Goal: Information Seeking & Learning: Learn about a topic

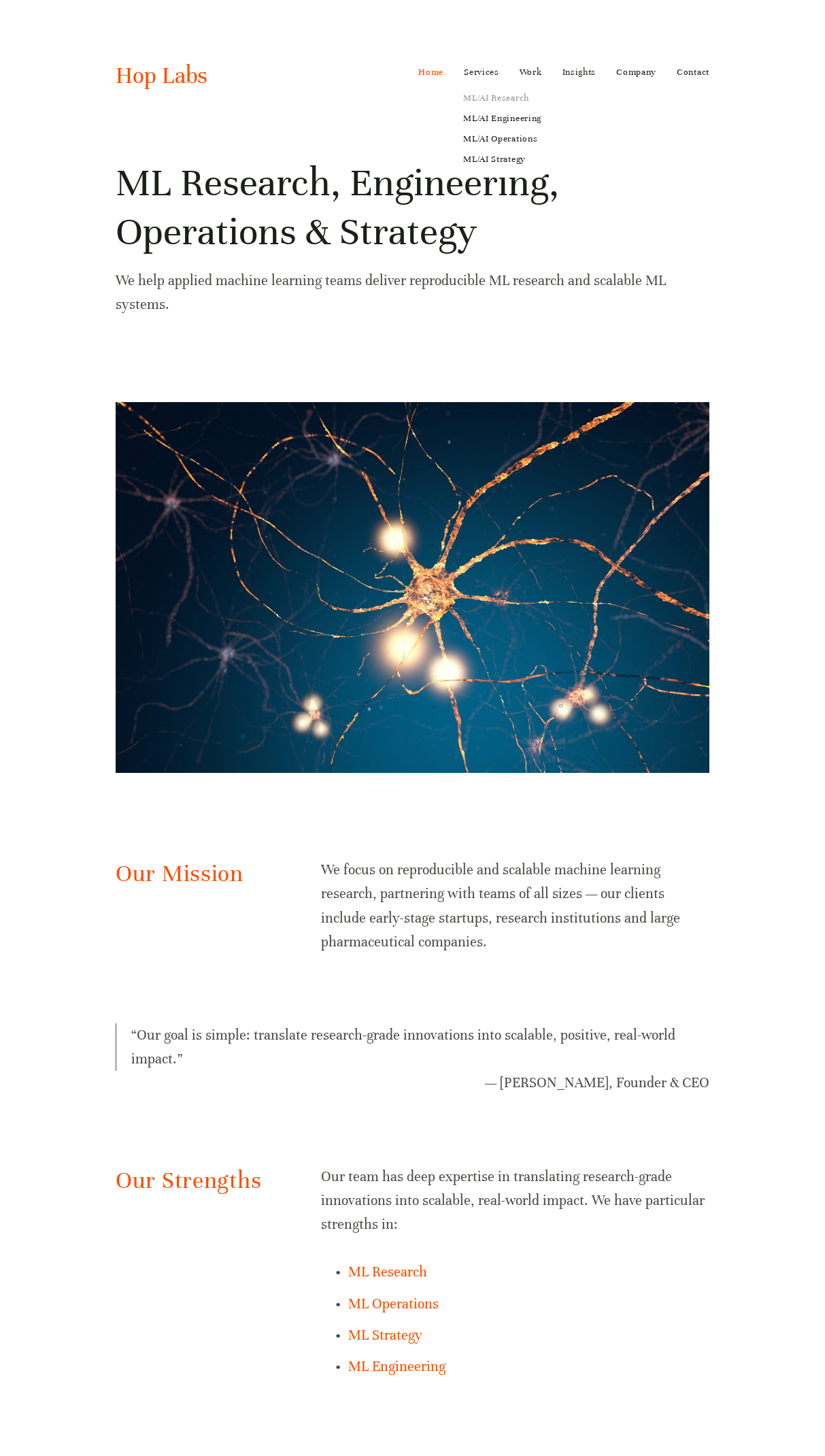
click at [494, 102] on link "ML/AI Research" at bounding box center [502, 98] width 97 height 21
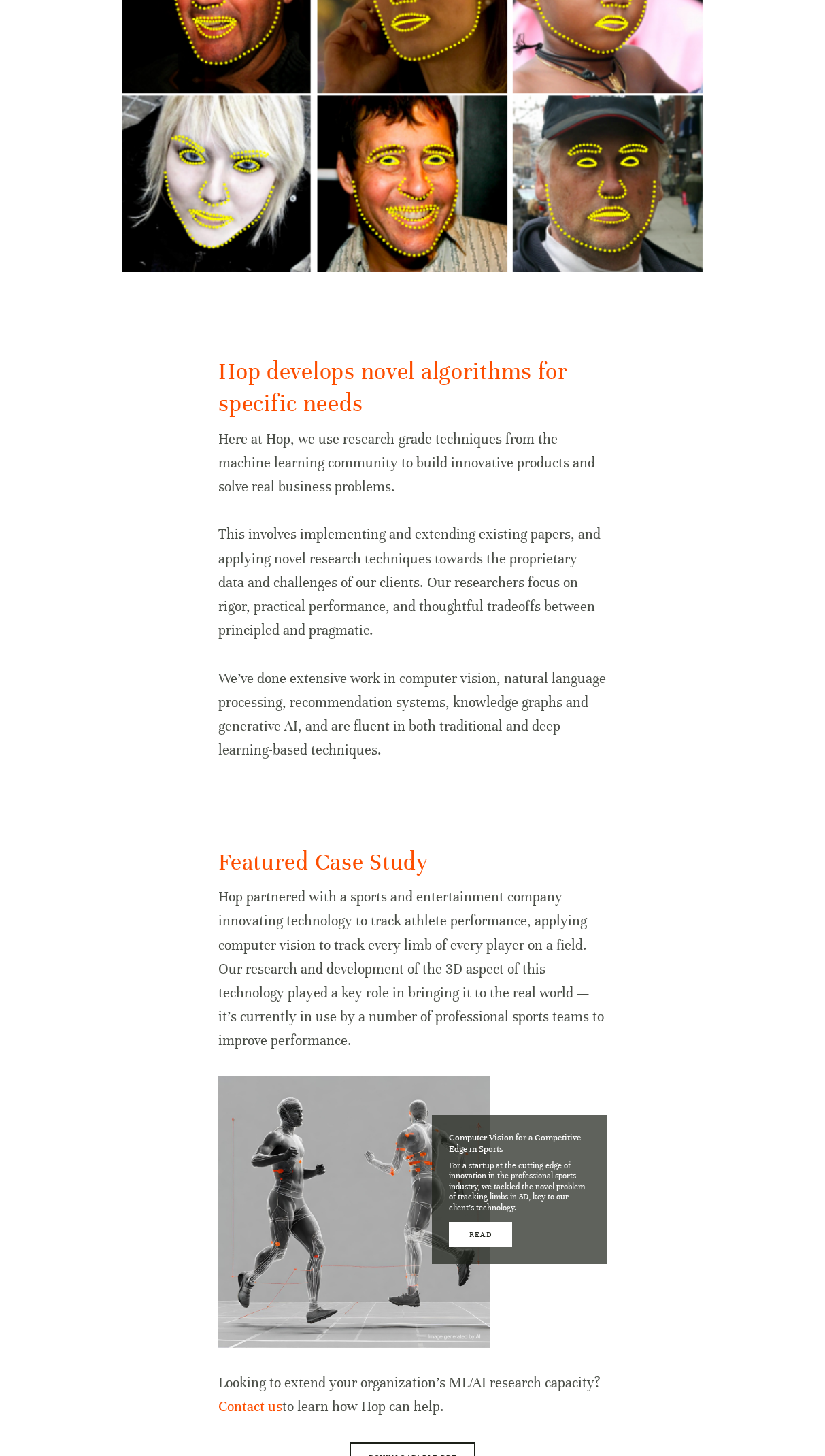
scroll to position [449, 0]
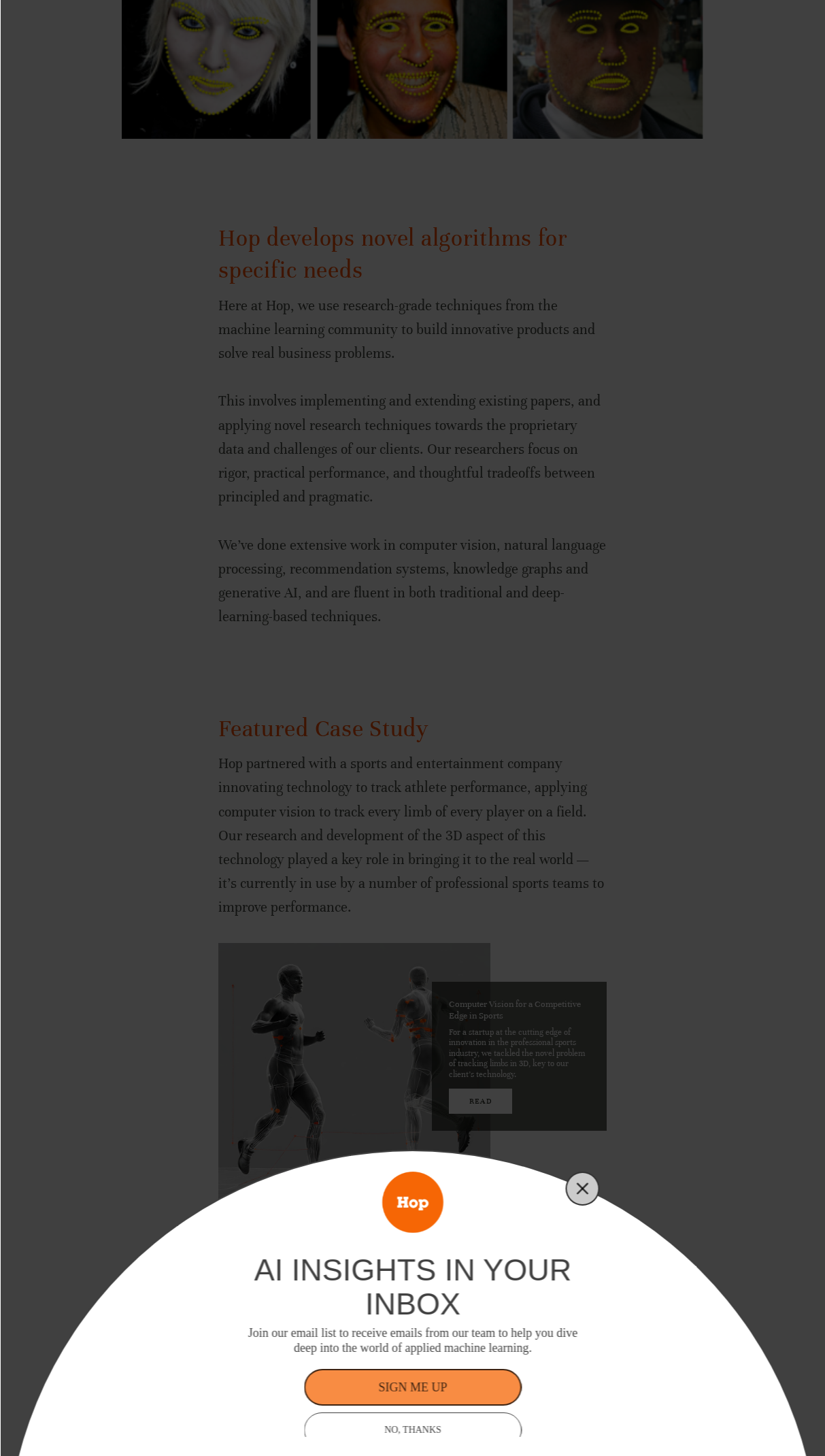
click at [590, 1195] on button "Close" at bounding box center [582, 1188] width 19 height 19
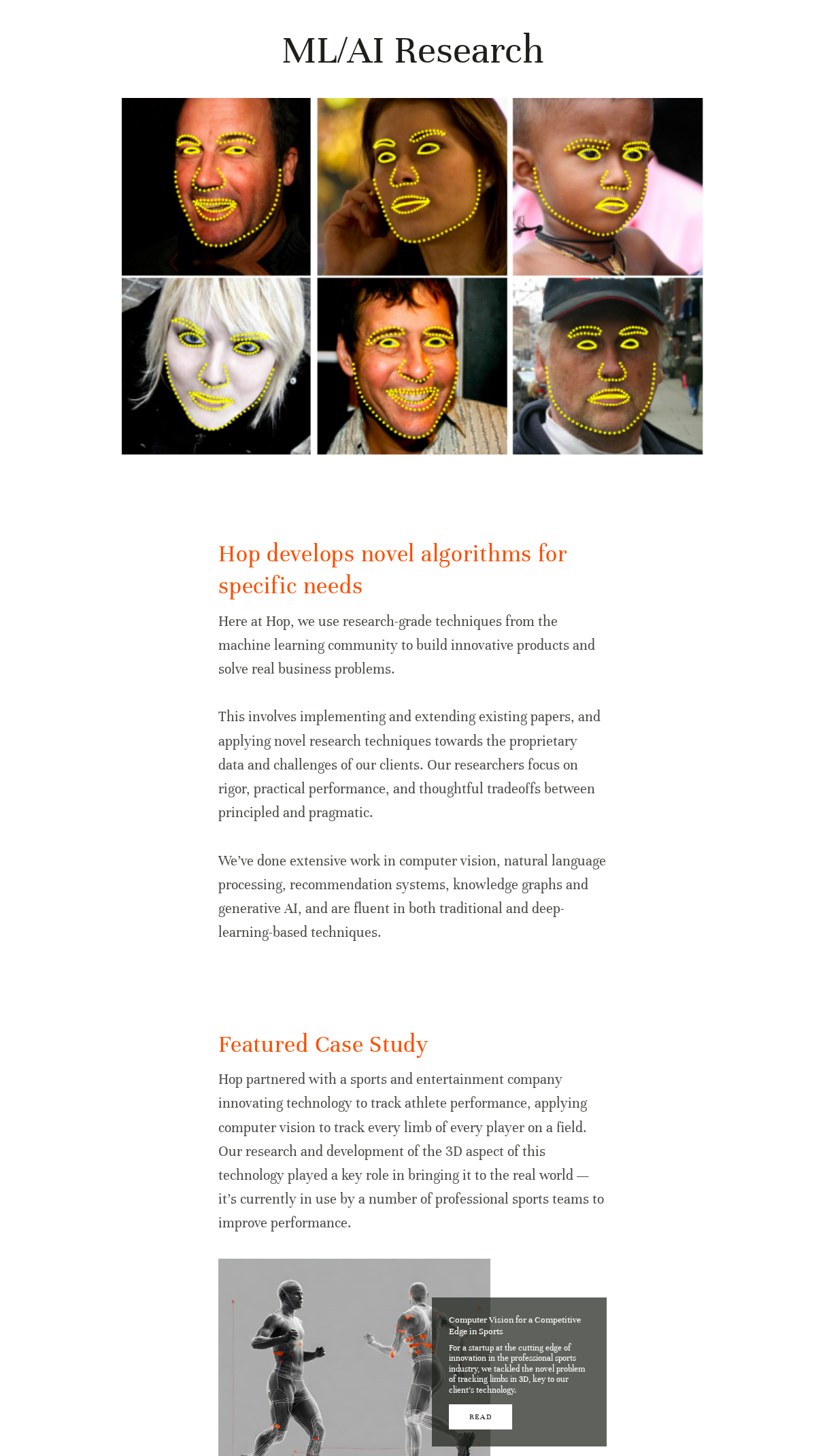
scroll to position [0, 0]
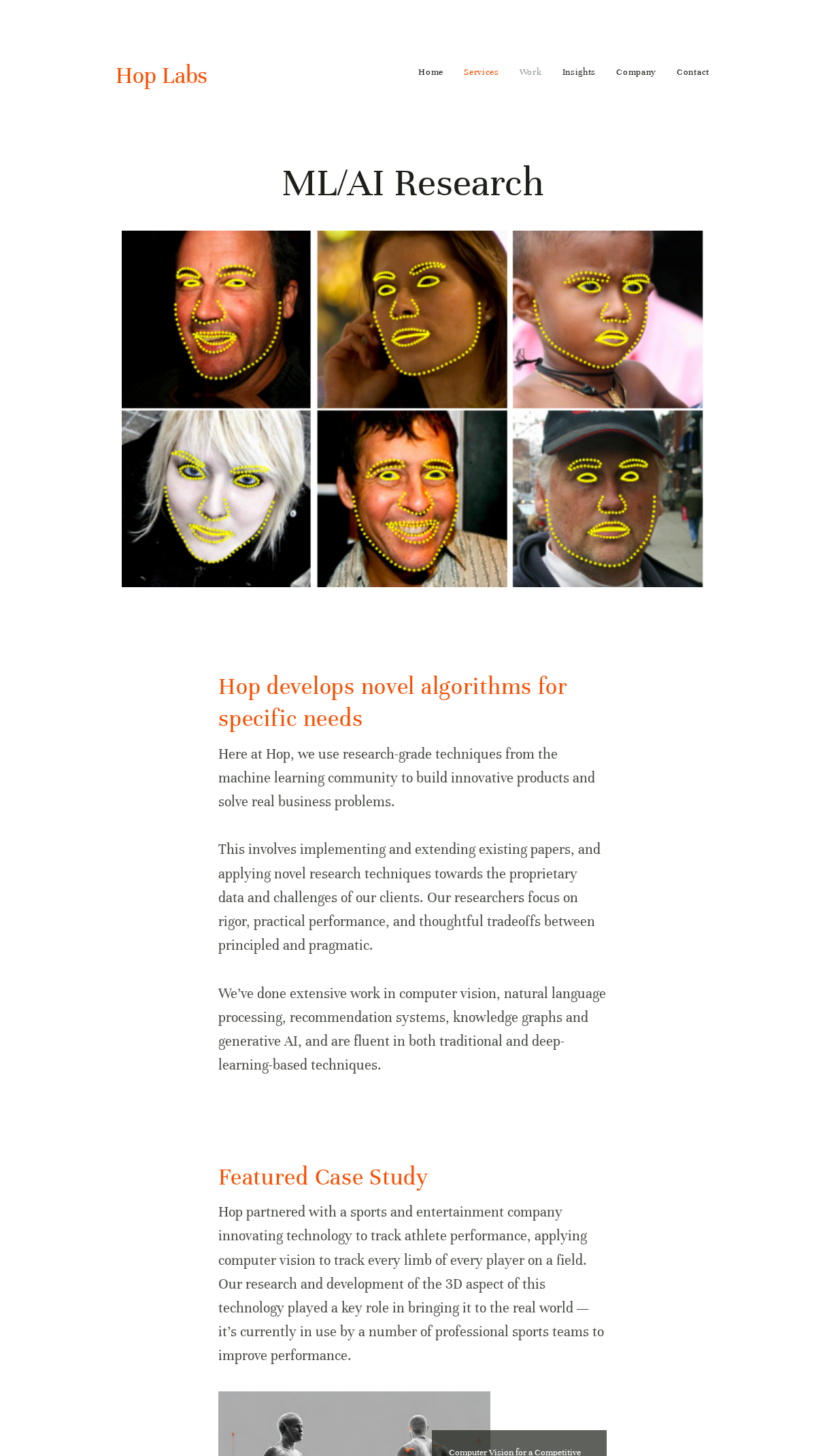
click at [531, 73] on link "Work" at bounding box center [531, 72] width 23 height 22
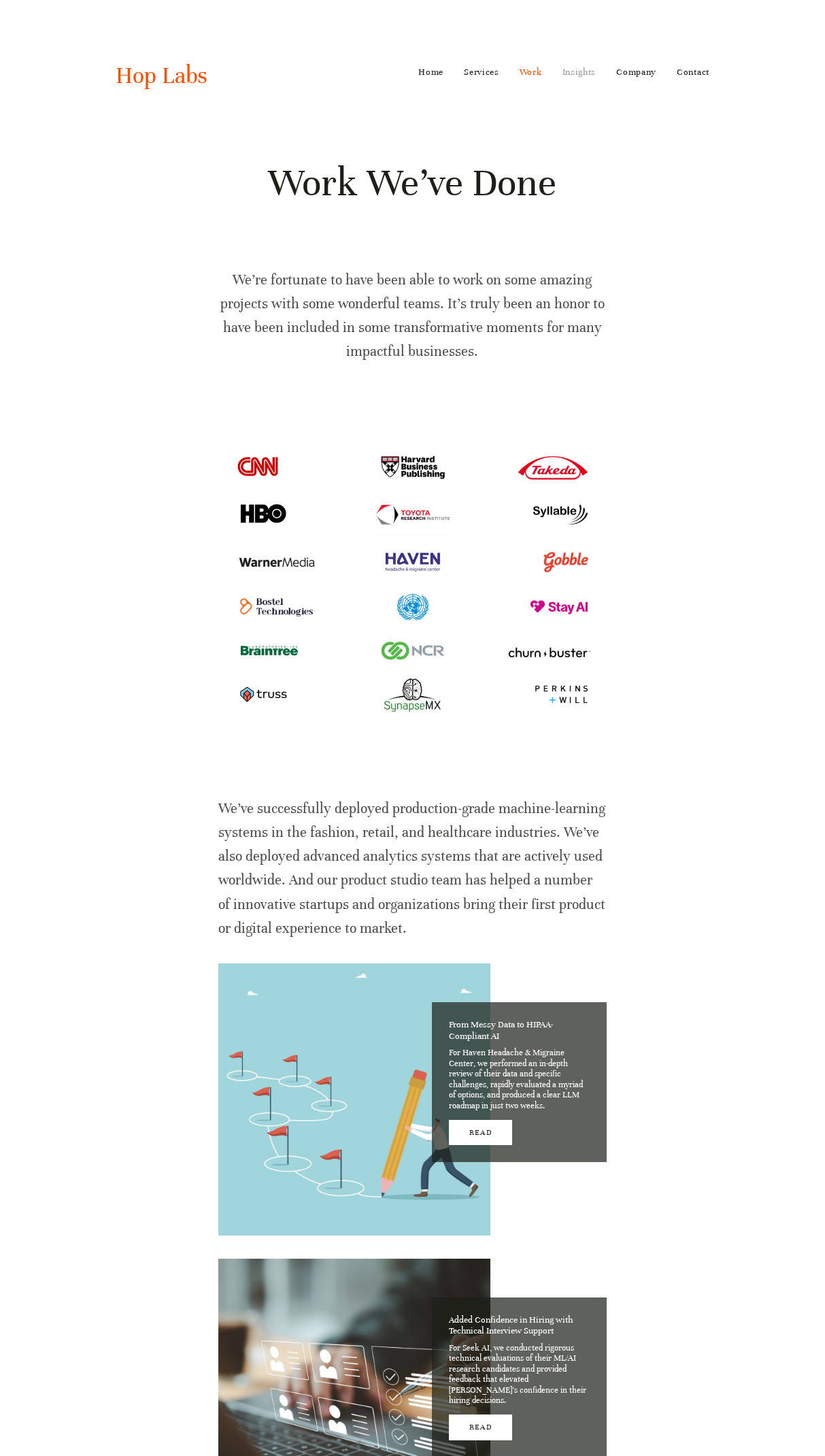
click at [573, 73] on link "Insights" at bounding box center [579, 72] width 34 height 22
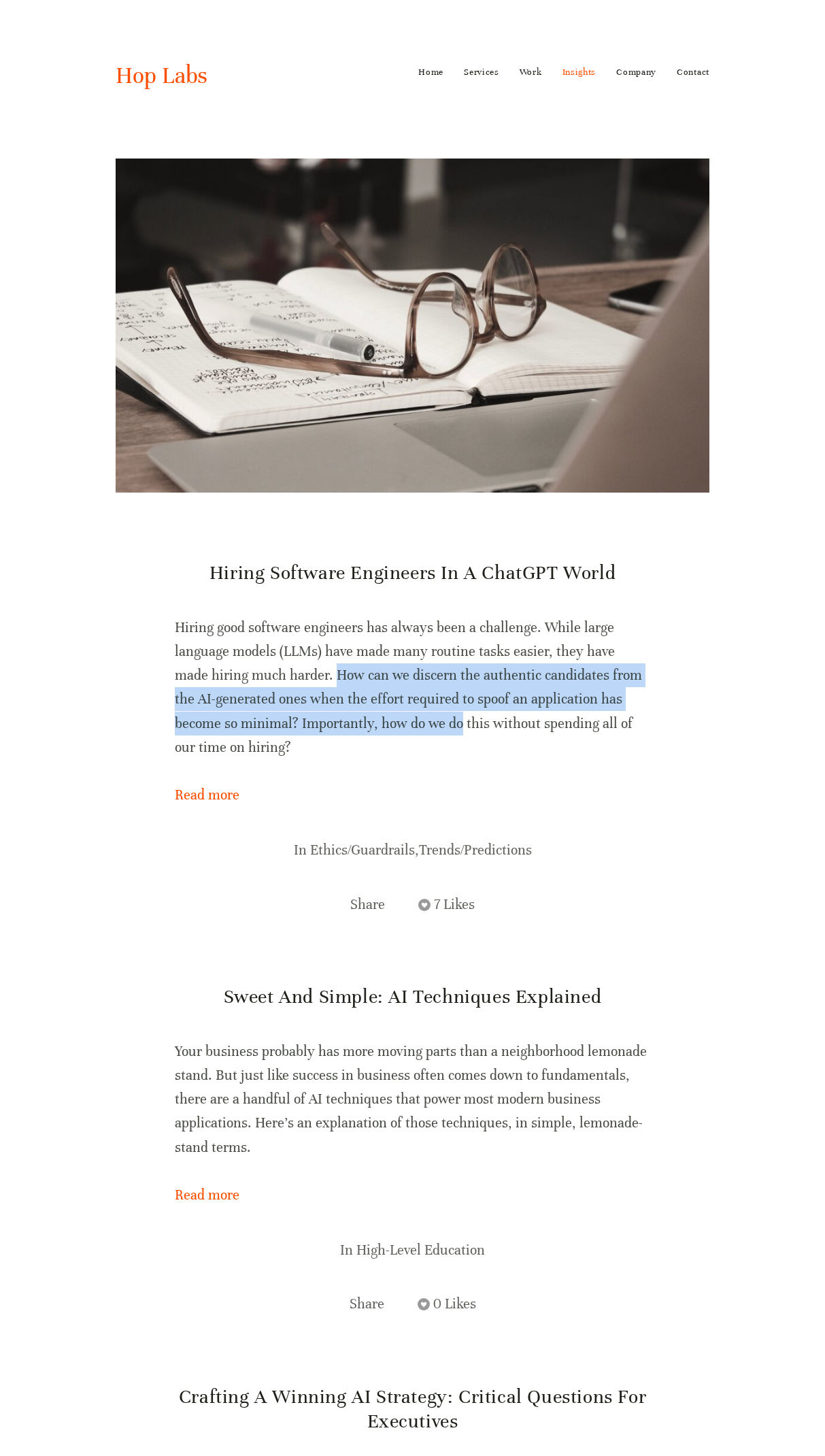
drag, startPoint x: 297, startPoint y: 668, endPoint x: 392, endPoint y: 712, distance: 104.7
click at [392, 712] on p "Hiring good software engineers has always been a challenge. While large languag…" at bounding box center [413, 687] width 476 height 143
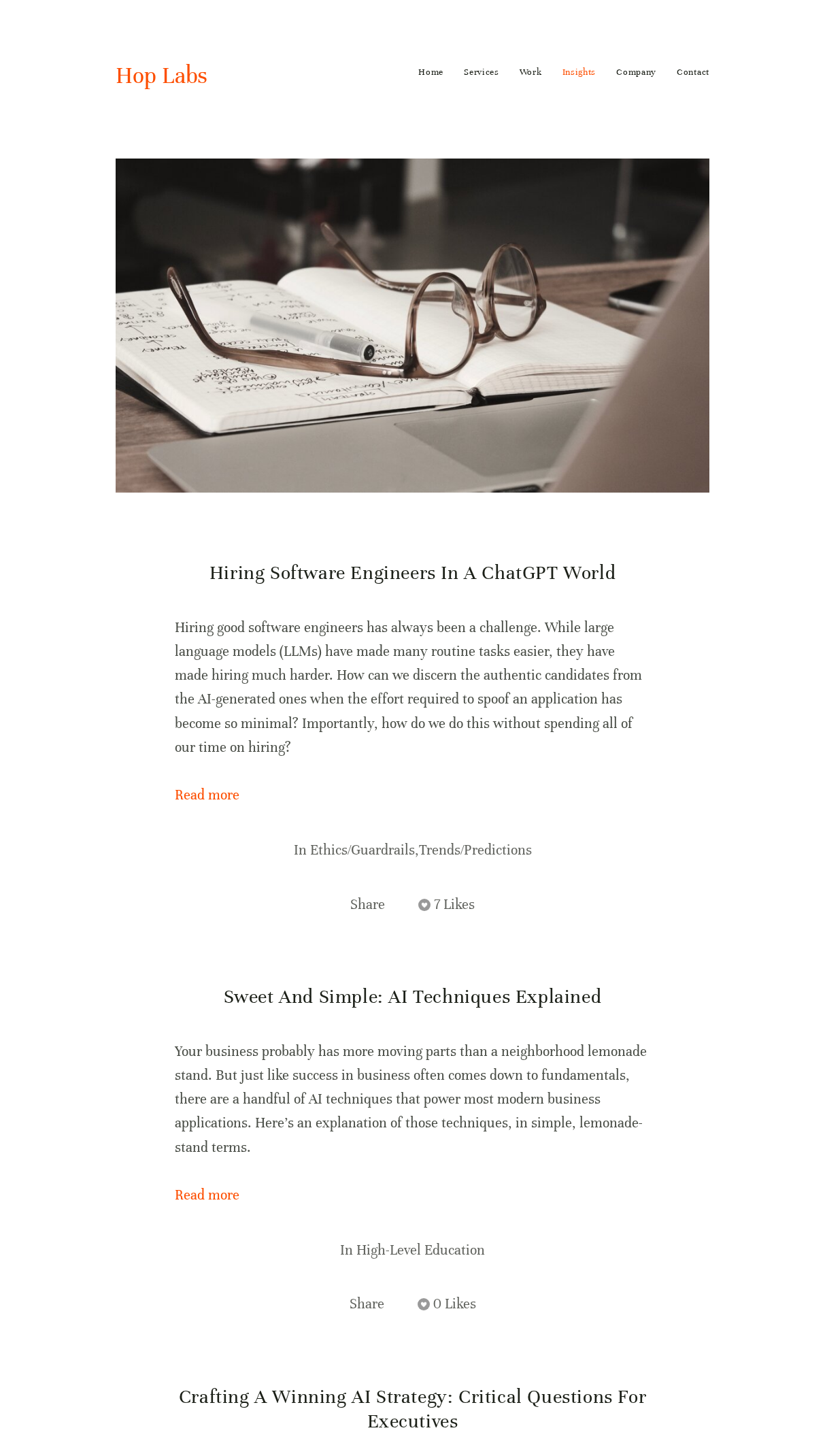
click at [508, 721] on p "Hiring good software engineers has always been a challenge. While large languag…" at bounding box center [413, 687] width 476 height 143
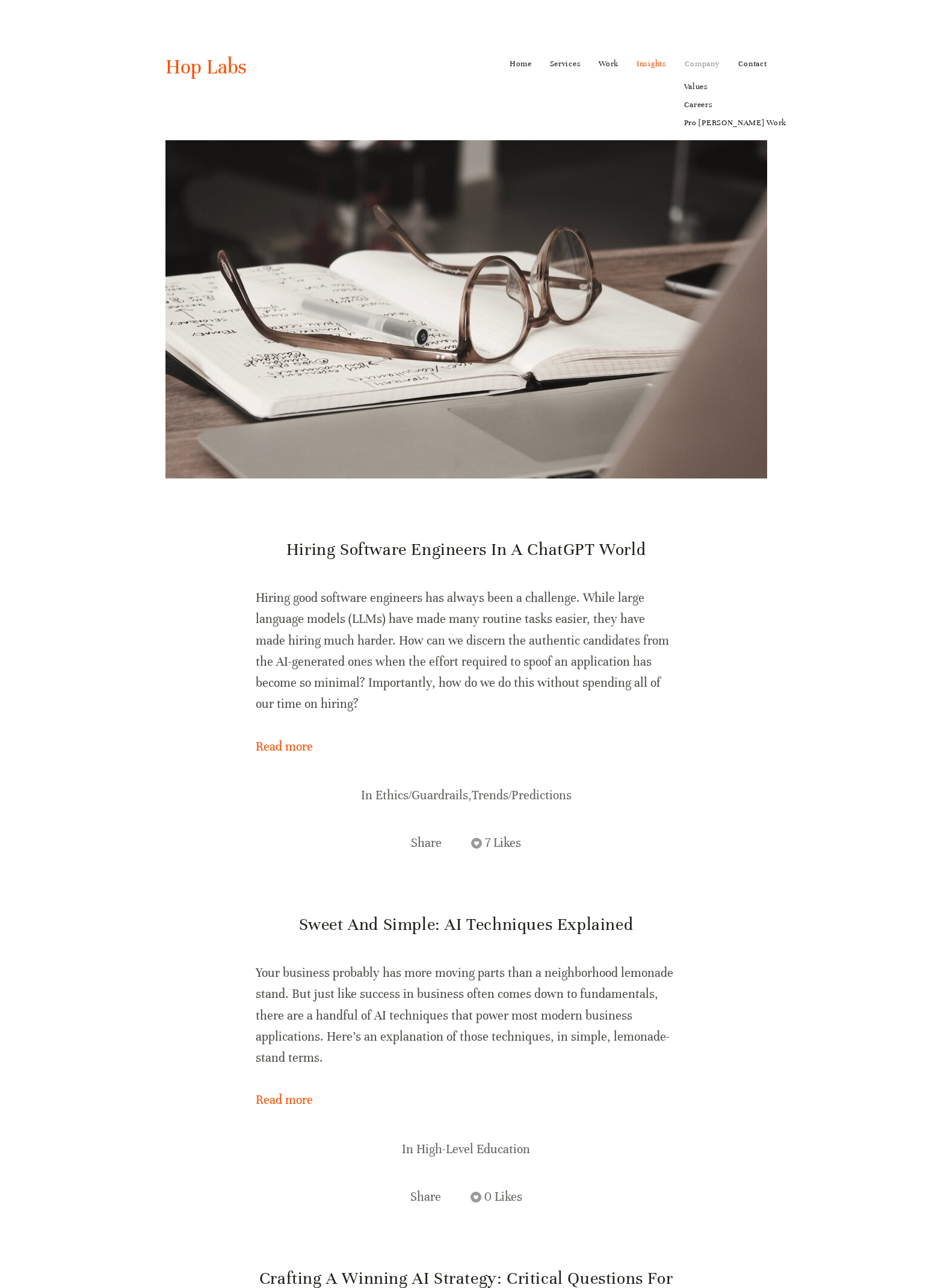
click at [704, 68] on link "Company" at bounding box center [702, 64] width 36 height 19
click at [697, 90] on link "Values" at bounding box center [735, 87] width 119 height 18
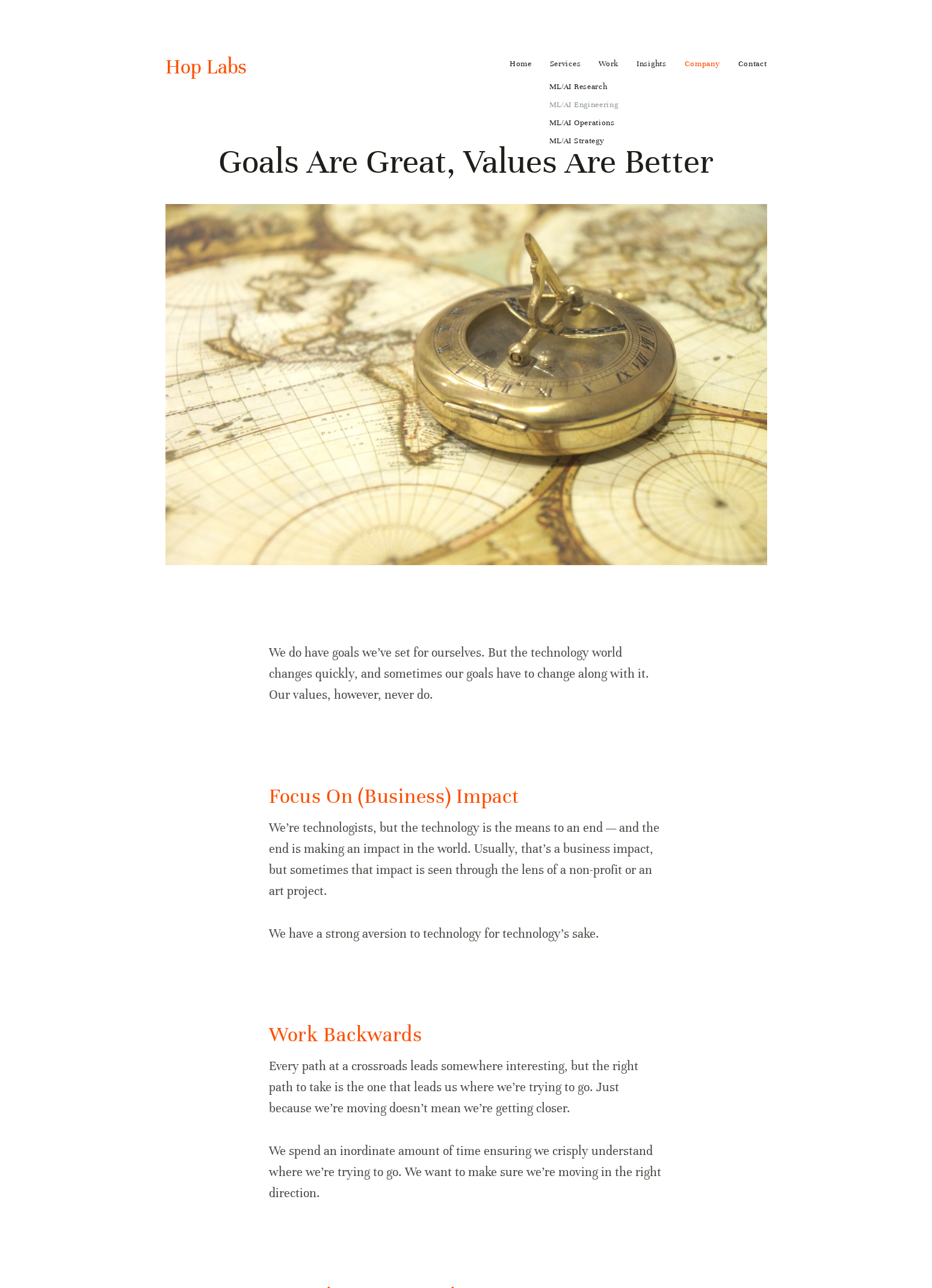
click at [595, 107] on link "ML/AI Engineering" at bounding box center [584, 104] width 86 height 18
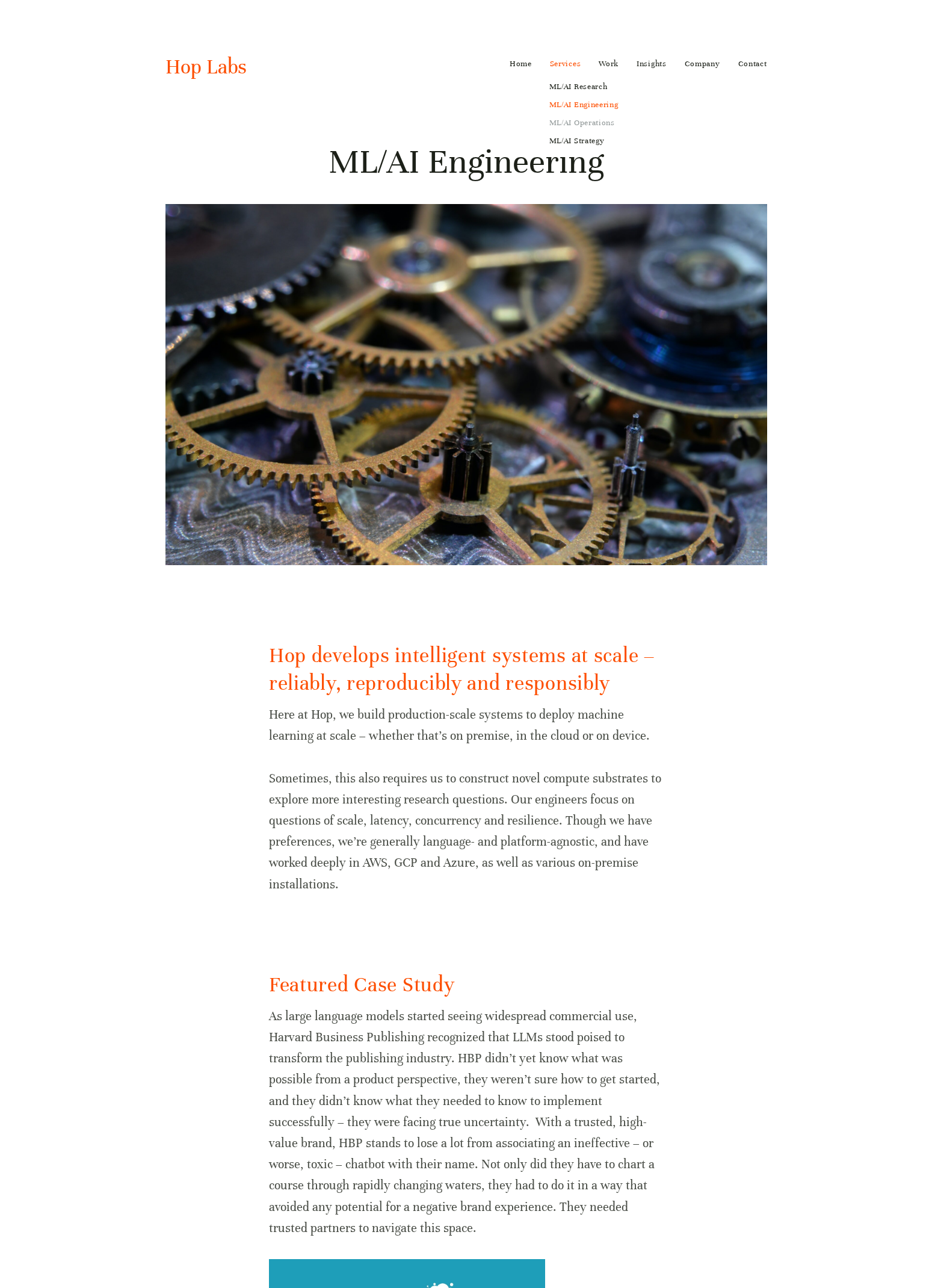
click at [584, 124] on link "ML/AI Operations" at bounding box center [584, 122] width 86 height 18
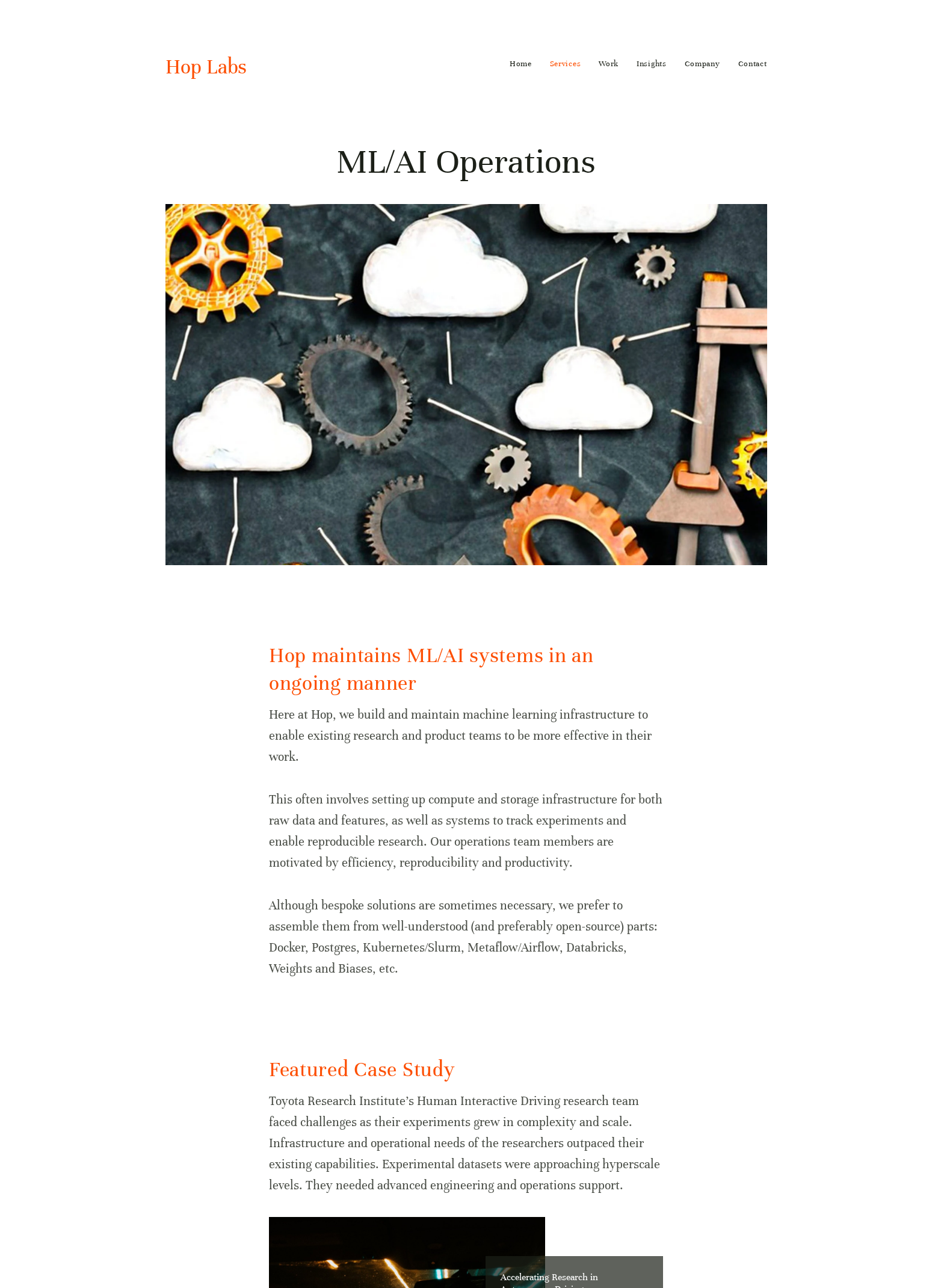
scroll to position [418, 0]
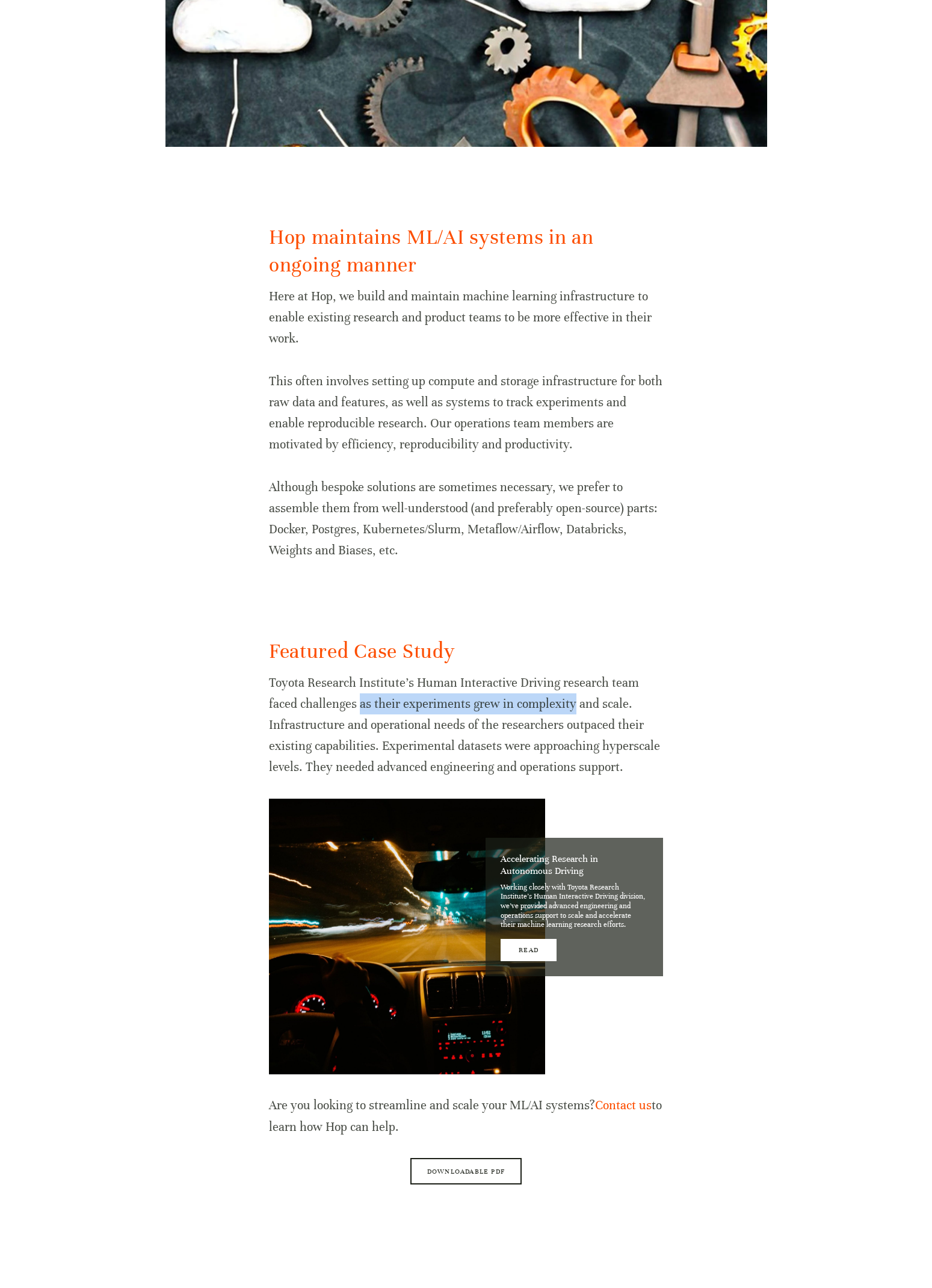
drag, startPoint x: 358, startPoint y: 701, endPoint x: 572, endPoint y: 707, distance: 214.1
click at [572, 707] on p "Toyota Research Institute’s Human Interactive Driving research team faced chall…" at bounding box center [466, 725] width 394 height 106
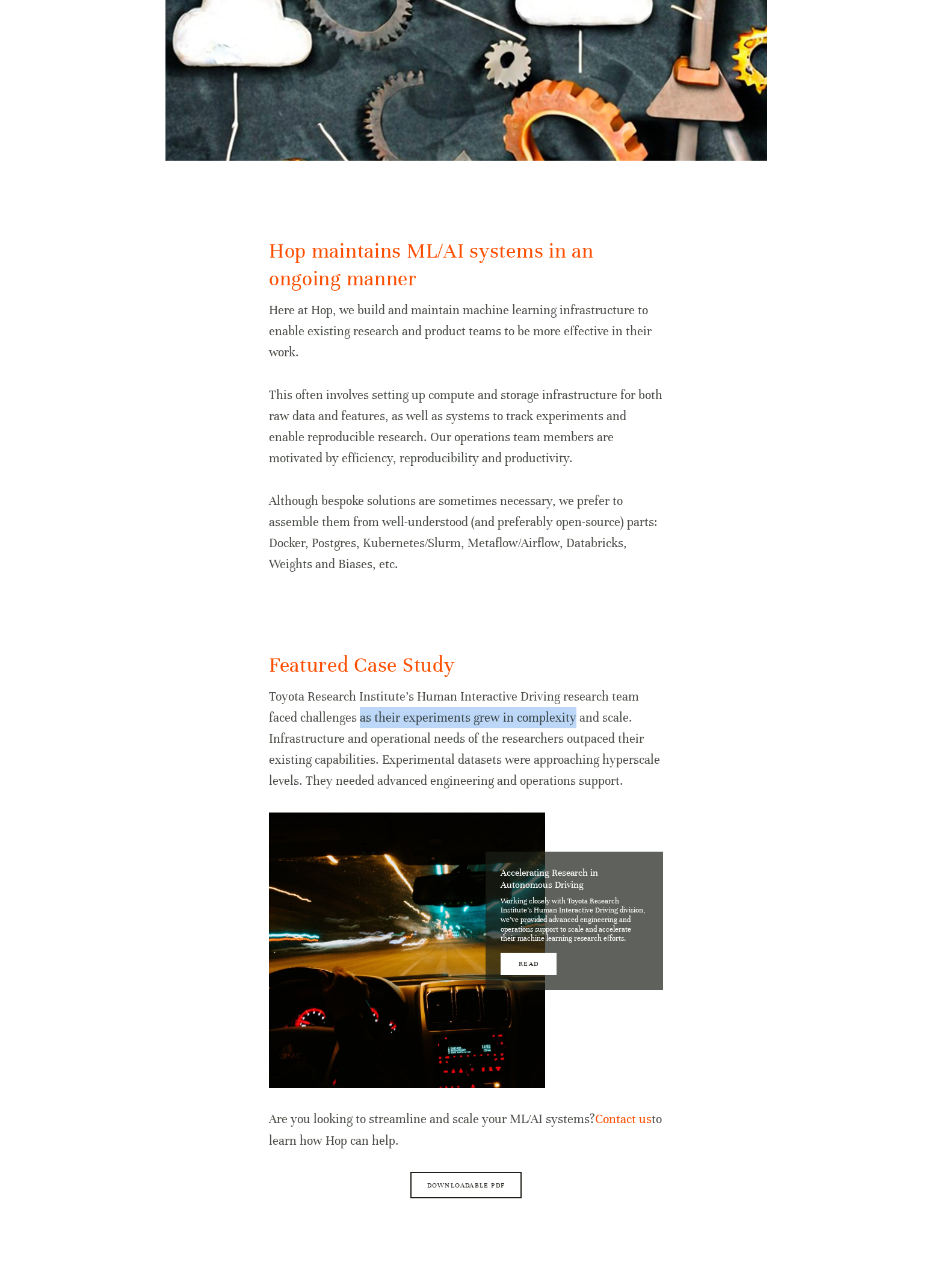
scroll to position [393, 0]
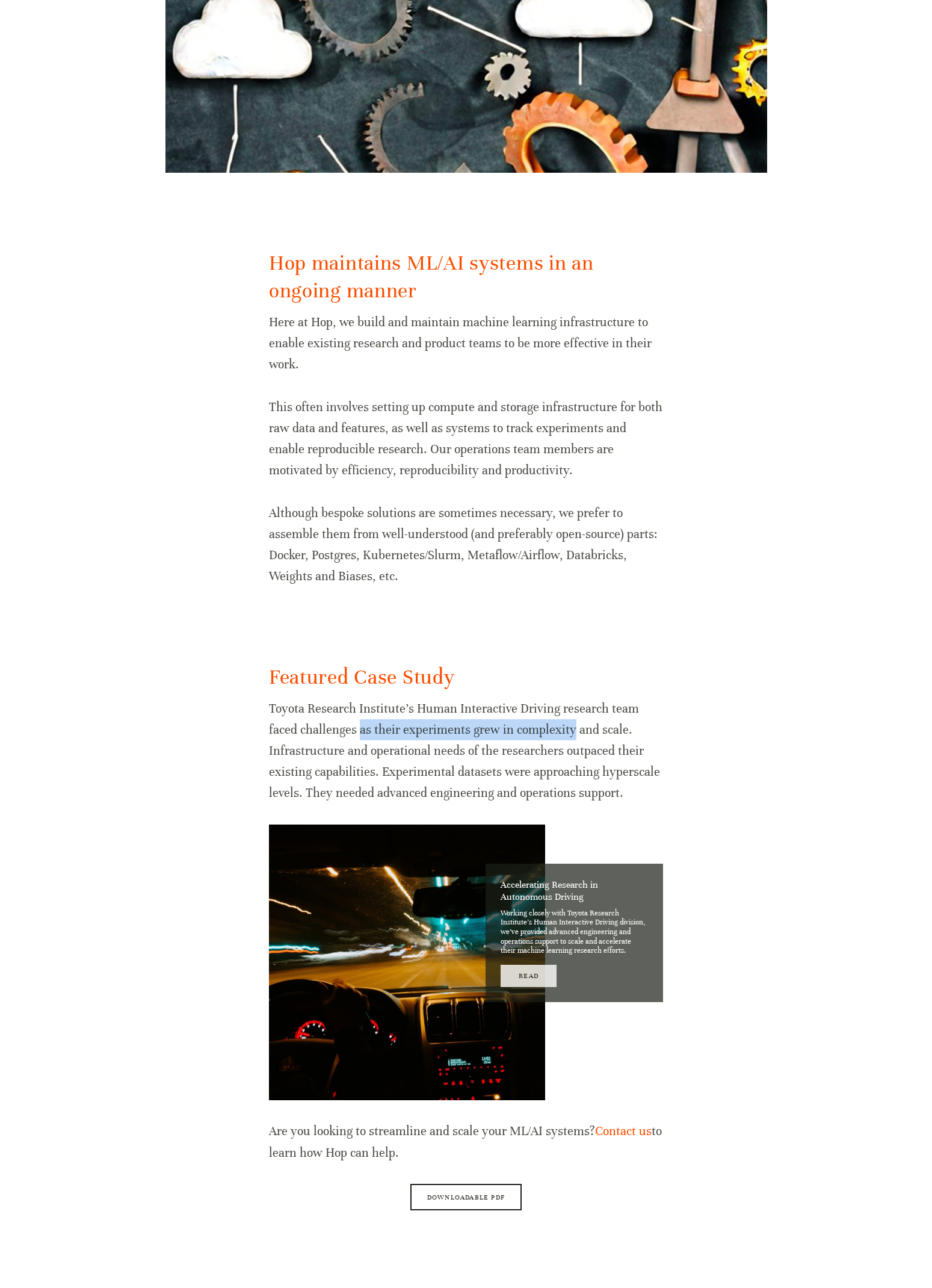
click at [541, 977] on link "Read" at bounding box center [529, 975] width 56 height 22
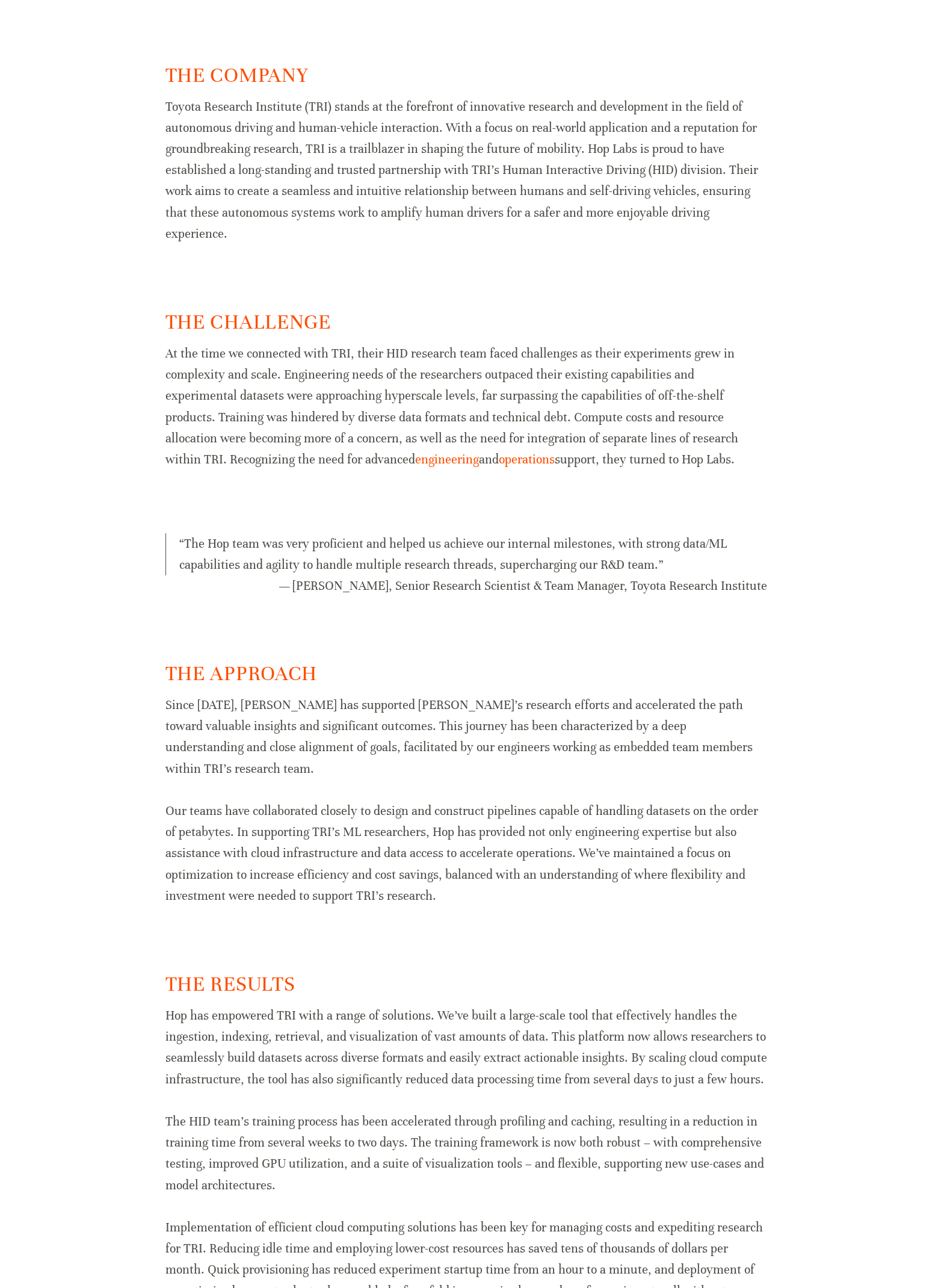
scroll to position [755, 0]
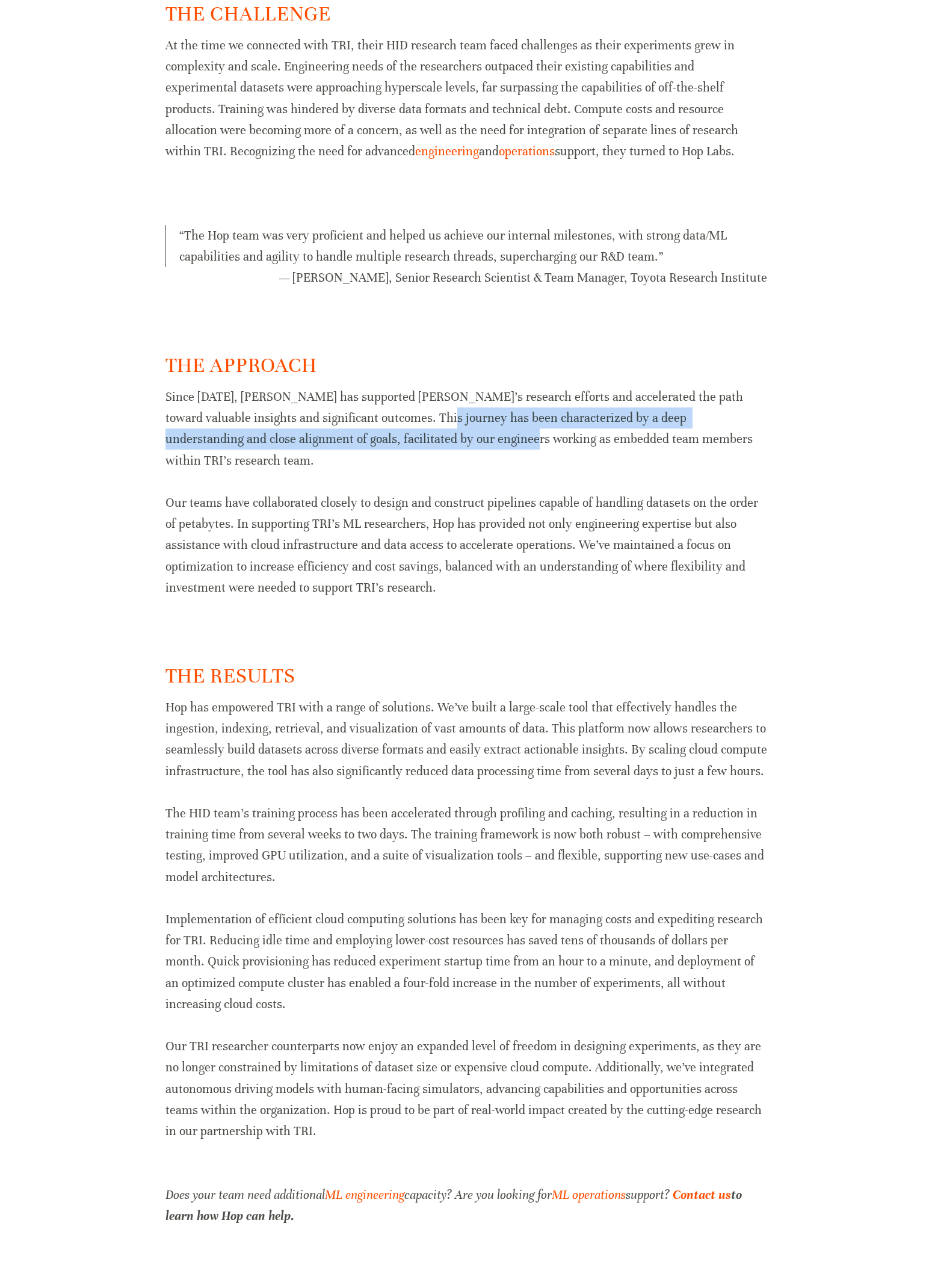
drag, startPoint x: 418, startPoint y: 400, endPoint x: 425, endPoint y: 416, distance: 17.5
click at [425, 415] on p "Since [DATE], [PERSON_NAME] has supported [PERSON_NAME]’s research efforts and …" at bounding box center [466, 428] width 602 height 85
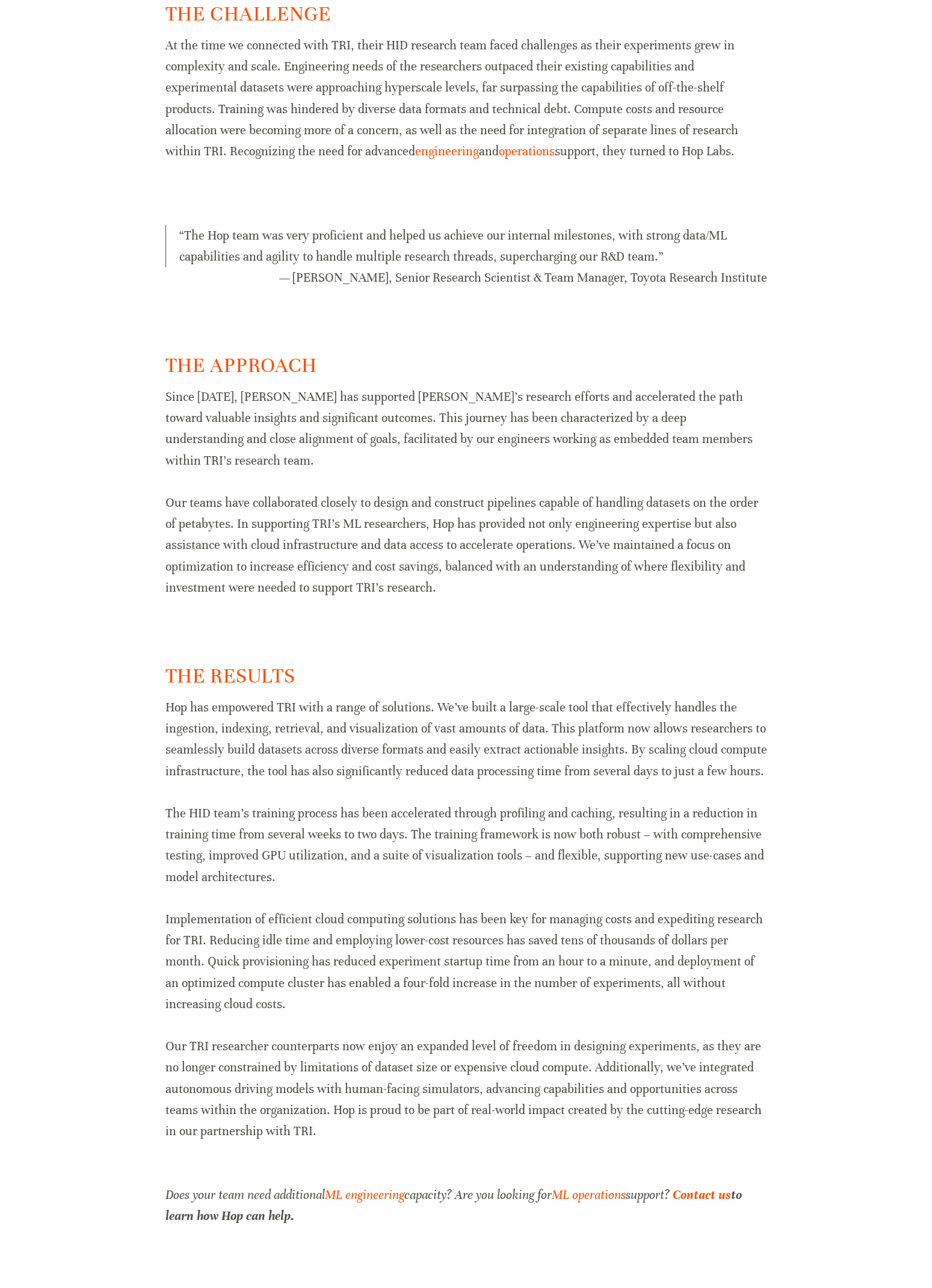
click at [353, 391] on p "Since [DATE], [PERSON_NAME] has supported [PERSON_NAME]’s research efforts and …" at bounding box center [466, 428] width 602 height 85
